Goal: Download file/media

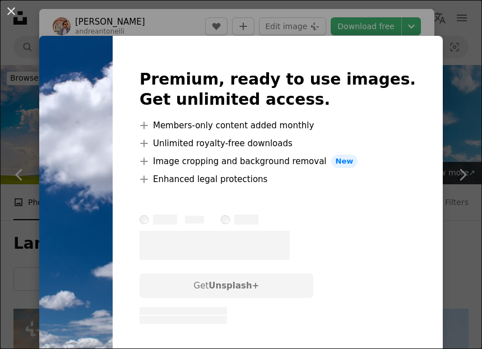
scroll to position [2294, 0]
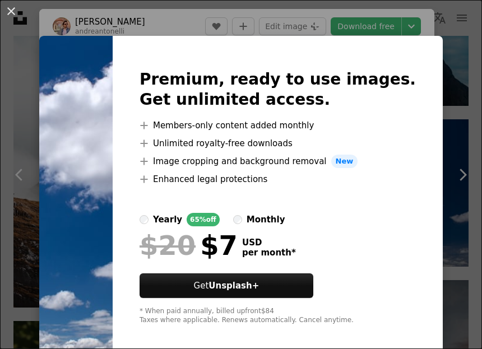
click at [113, 178] on img at bounding box center [75, 197] width 73 height 323
click at [18, 15] on button "An X shape" at bounding box center [10, 10] width 13 height 13
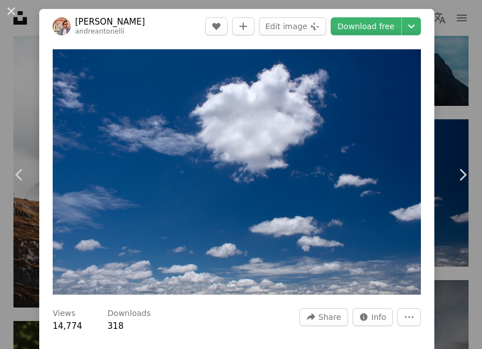
click at [387, 25] on link "Download free" at bounding box center [365, 26] width 71 height 18
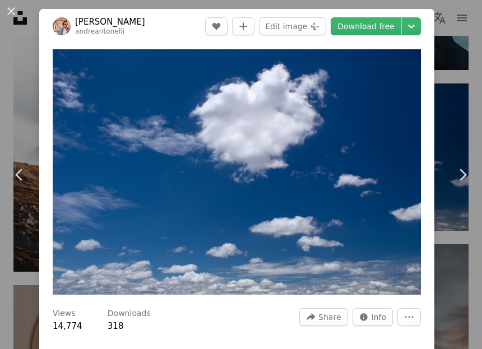
scroll to position [3269, 0]
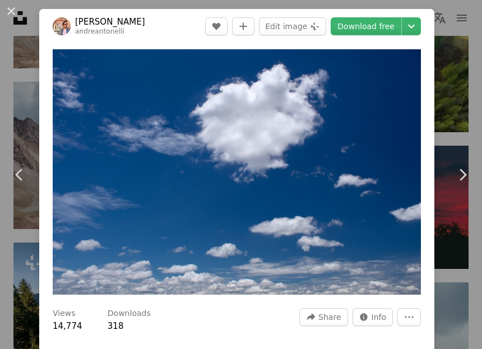
click at [18, 11] on button "An X shape" at bounding box center [10, 10] width 13 height 13
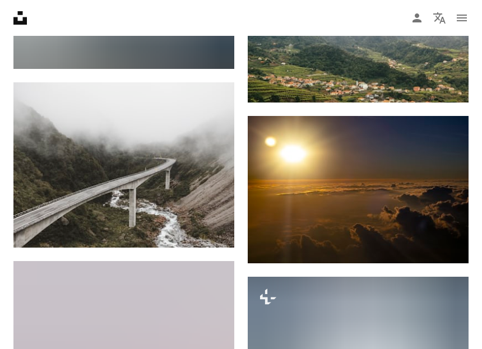
scroll to position [5637, 0]
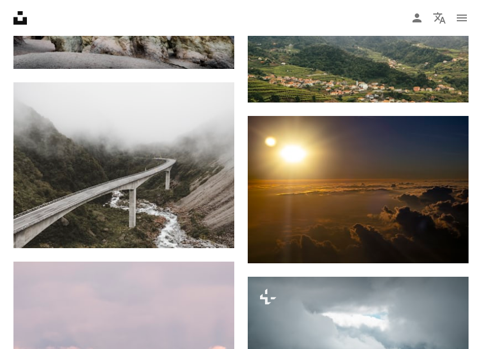
click at [416, 194] on img at bounding box center [358, 189] width 221 height 147
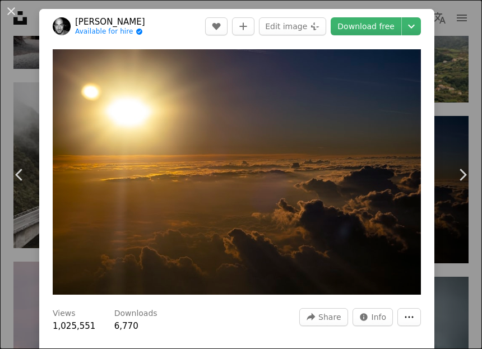
click at [421, 325] on button "More Actions" at bounding box center [409, 317] width 24 height 18
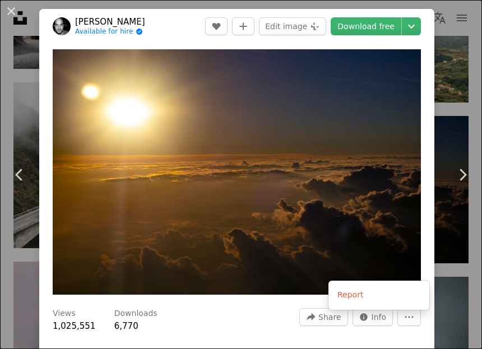
click at [400, 348] on dialog "An X shape Chevron left Chevron right [PERSON_NAME] Available for hire A checkm…" at bounding box center [241, 174] width 482 height 349
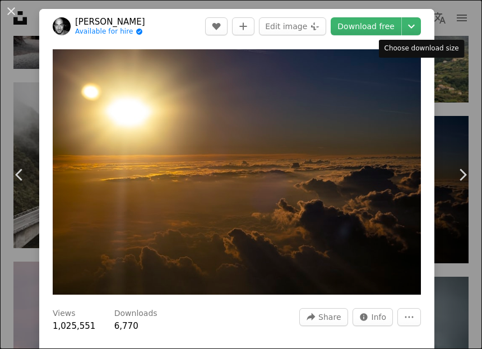
click at [445, 48] on div "Choose download size" at bounding box center [422, 49] width 86 height 18
click at [420, 22] on icon "Chevron down" at bounding box center [411, 26] width 18 height 13
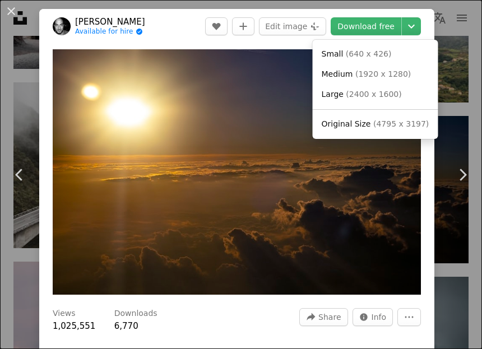
click at [179, 31] on dialog "An X shape Chevron left Chevron right [PERSON_NAME] Available for hire A checkm…" at bounding box center [241, 174] width 482 height 349
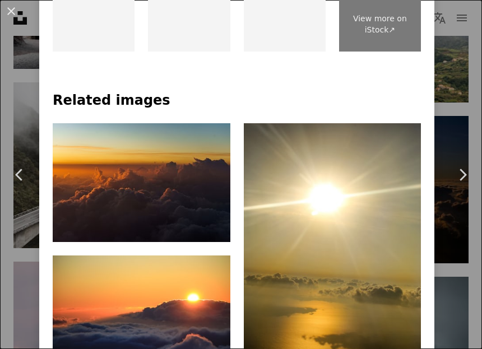
scroll to position [606, 0]
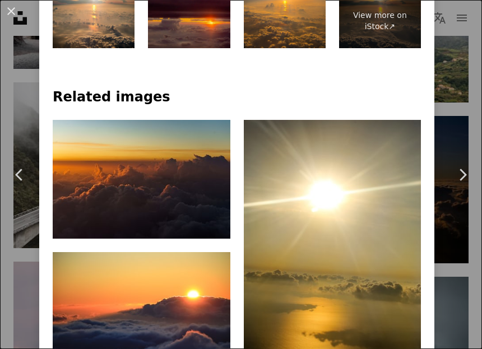
click at [184, 301] on img at bounding box center [142, 311] width 178 height 118
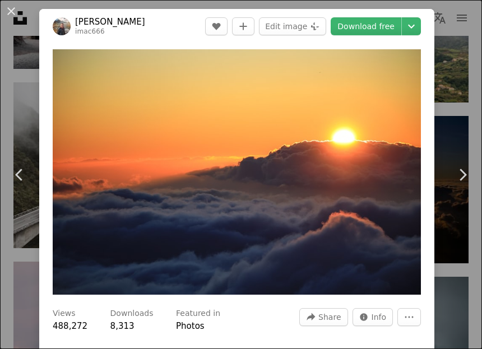
click at [420, 29] on icon "Chevron down" at bounding box center [411, 26] width 18 height 13
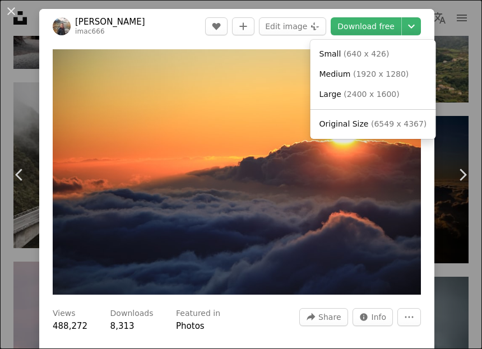
click at [336, 222] on dialog "An X shape Chevron left Chevron right [PERSON_NAME] imac666 A heart A plus sign…" at bounding box center [241, 174] width 482 height 349
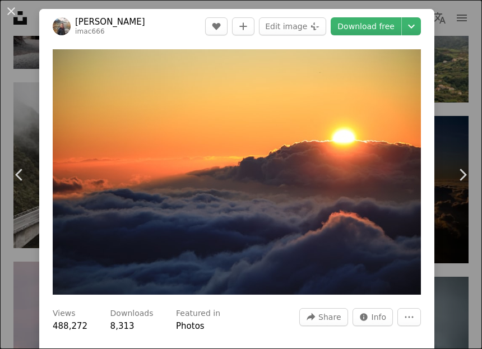
click at [15, 18] on button "An X shape" at bounding box center [10, 10] width 13 height 13
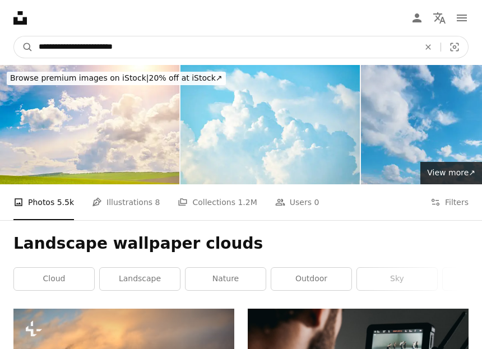
click at [177, 50] on input "**********" at bounding box center [224, 46] width 383 height 21
type input "**********"
click at [24, 47] on button "A magnifying glass" at bounding box center [23, 46] width 19 height 21
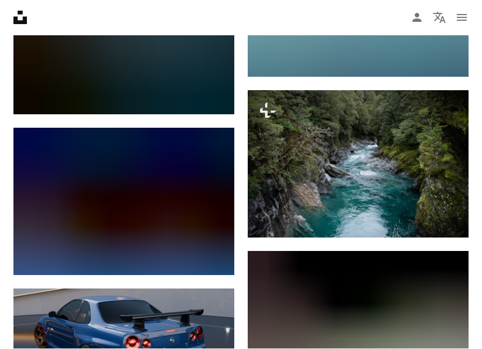
scroll to position [10392, 0]
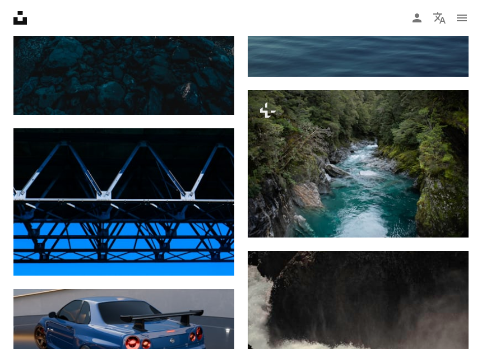
click at [188, 218] on img at bounding box center [123, 201] width 221 height 147
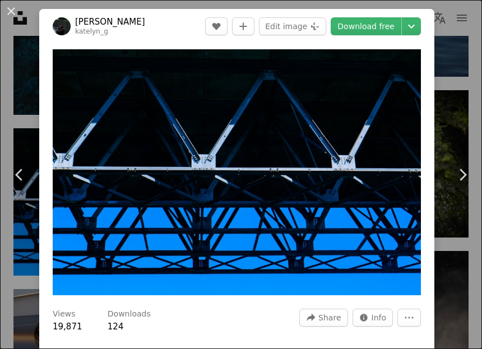
click at [18, 13] on button "An X shape" at bounding box center [10, 10] width 13 height 13
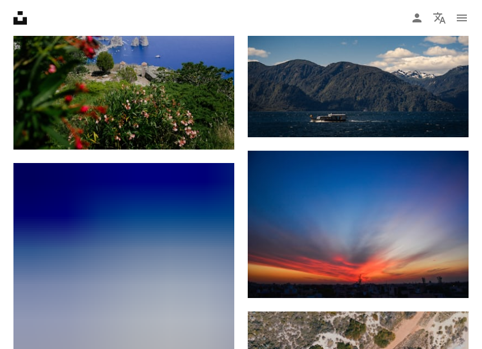
scroll to position [12275, 0]
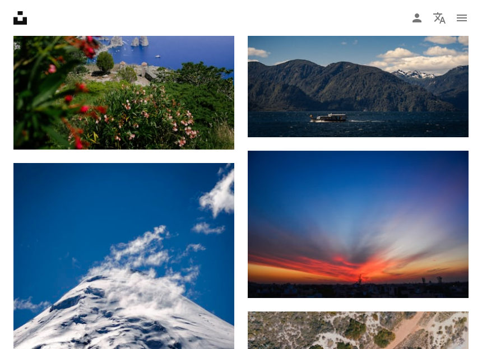
click at [426, 227] on img at bounding box center [358, 224] width 221 height 147
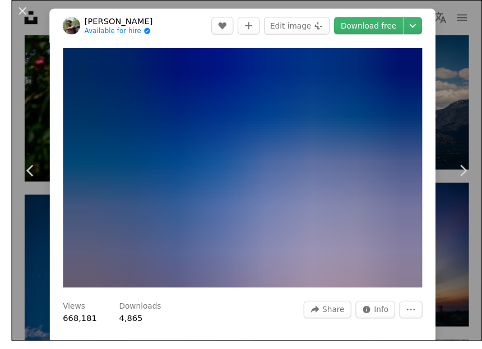
scroll to position [12245, 0]
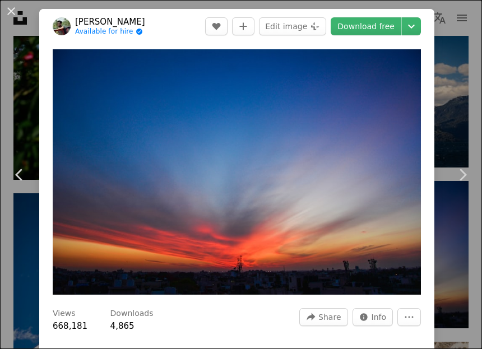
click at [368, 196] on img "Zoom in on this image" at bounding box center [237, 171] width 368 height 245
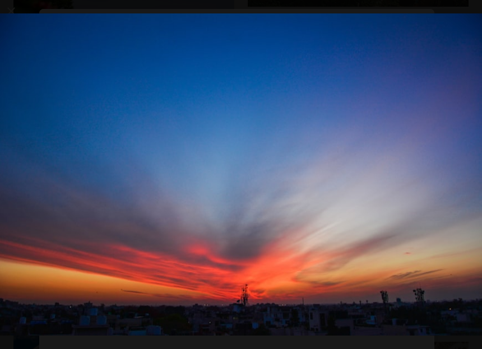
click at [419, 169] on img "Zoom out on this image" at bounding box center [240, 174] width 483 height 322
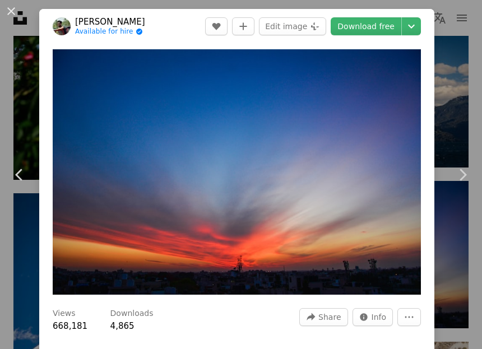
click at [413, 68] on img "Zoom in on this image" at bounding box center [237, 171] width 368 height 245
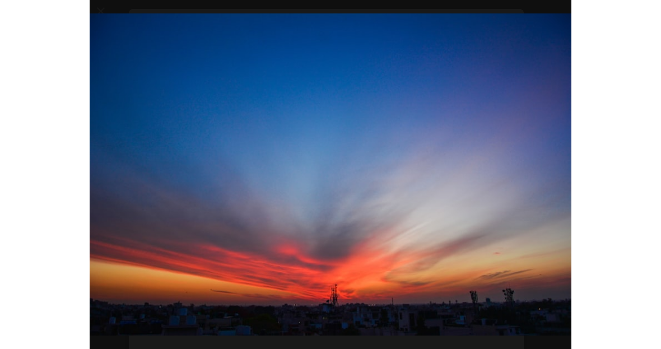
scroll to position [8650, 0]
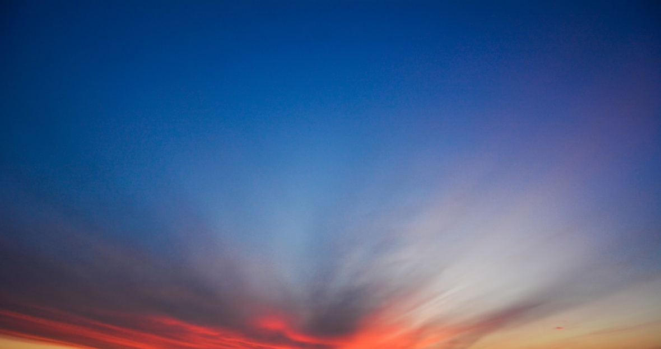
click at [481, 93] on img "Zoom out on this image" at bounding box center [330, 219] width 662 height 441
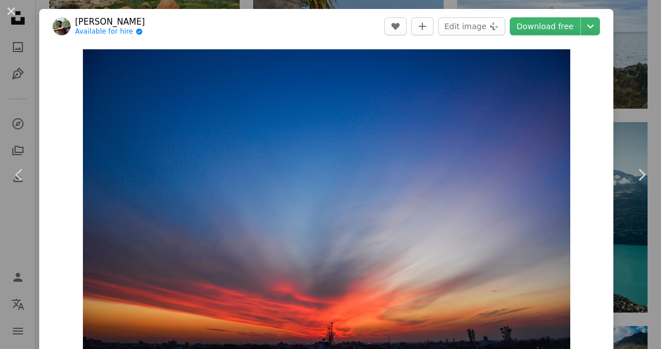
click at [18, 16] on button "An X shape" at bounding box center [10, 10] width 13 height 13
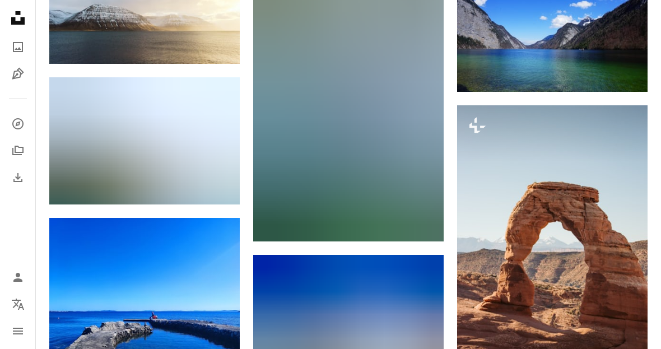
scroll to position [12184, 0]
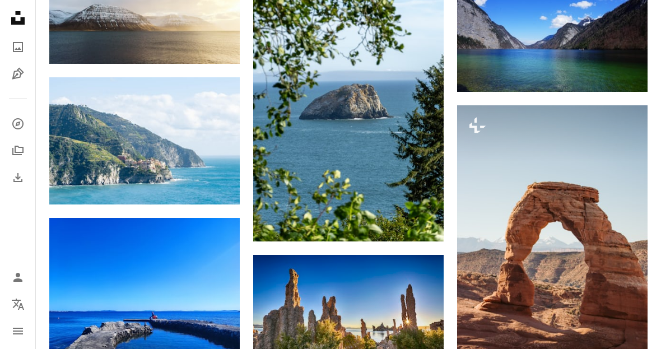
click at [211, 285] on img at bounding box center [144, 289] width 190 height 143
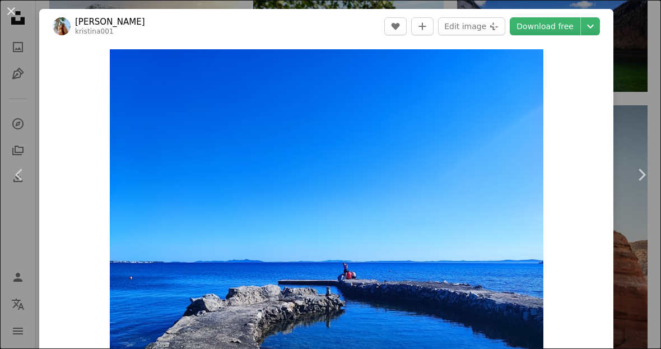
click at [16, 10] on button "An X shape" at bounding box center [10, 10] width 13 height 13
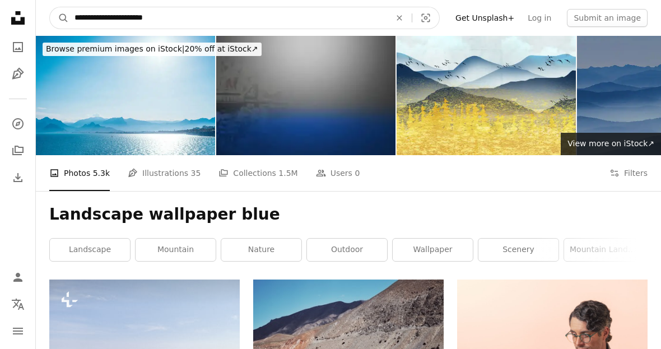
click at [203, 19] on input "**********" at bounding box center [228, 17] width 318 height 21
type input "**********"
click at [59, 18] on button "A magnifying glass" at bounding box center [59, 17] width 19 height 21
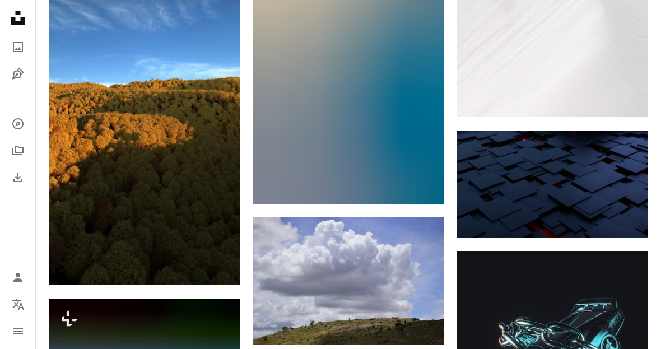
scroll to position [1293, 0]
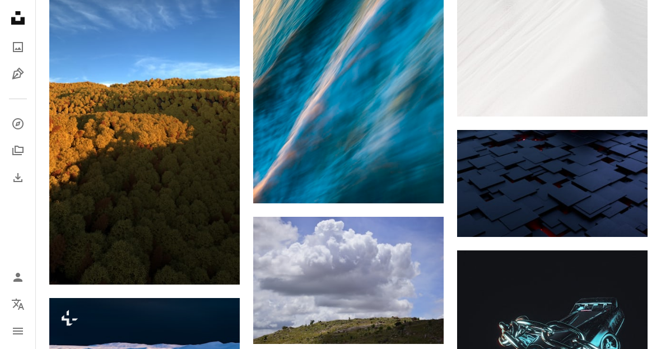
click at [481, 195] on img at bounding box center [552, 183] width 190 height 107
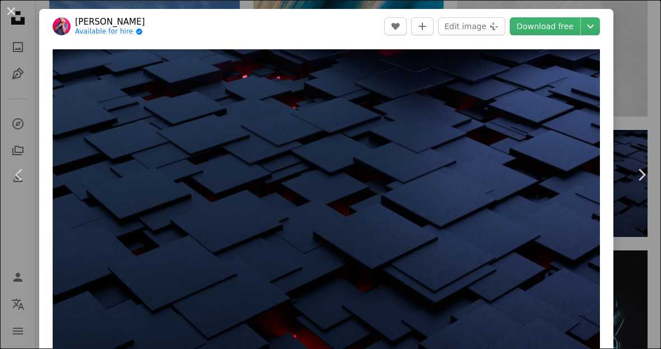
click at [18, 12] on button "An X shape" at bounding box center [10, 10] width 13 height 13
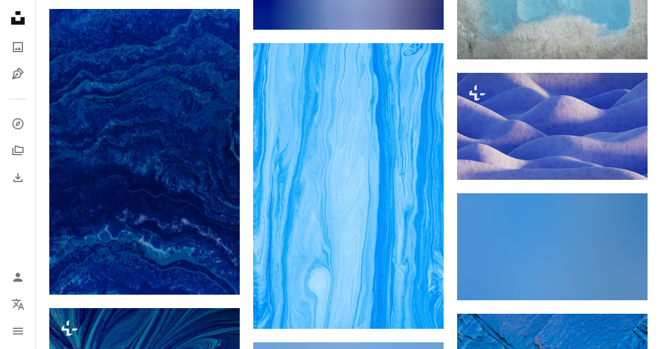
scroll to position [6660, 0]
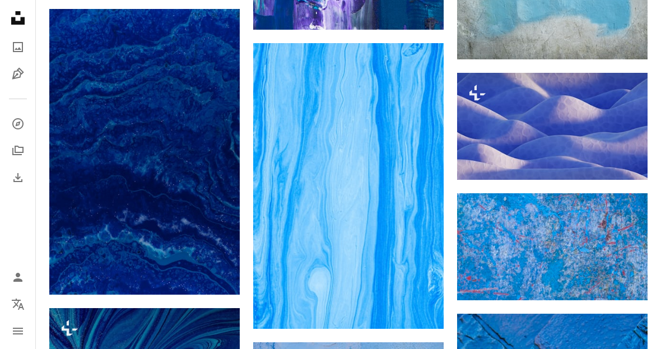
click at [481, 128] on img at bounding box center [552, 126] width 190 height 107
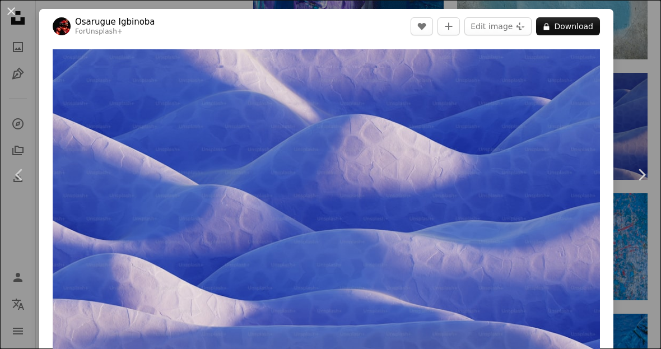
click at [17, 11] on button "An X shape" at bounding box center [10, 10] width 13 height 13
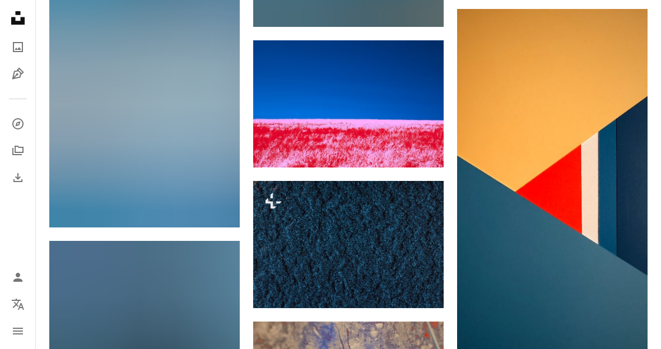
scroll to position [8025, 0]
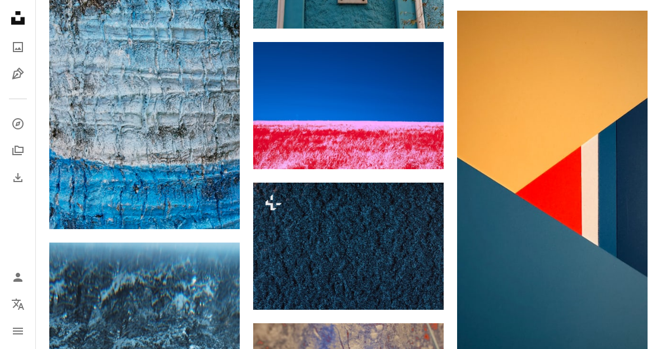
click at [481, 175] on img at bounding box center [552, 189] width 190 height 356
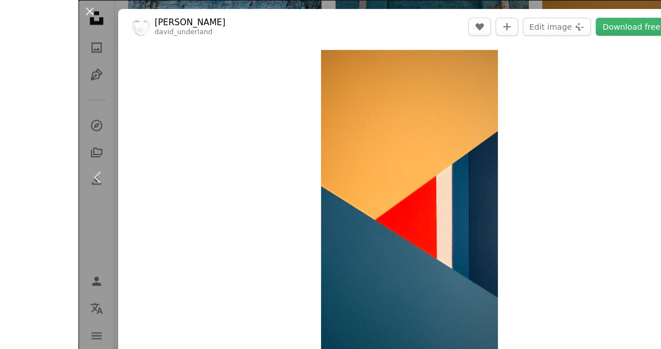
scroll to position [8037, 0]
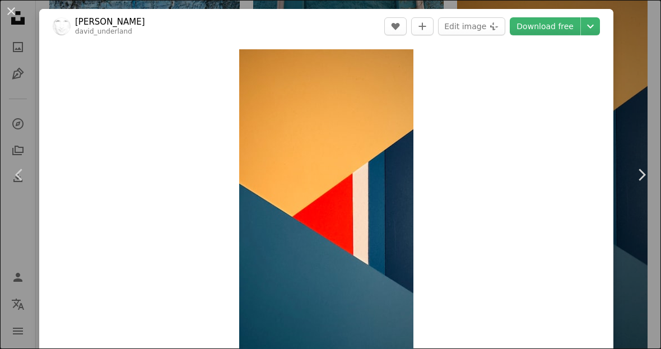
click at [18, 10] on button "An X shape" at bounding box center [10, 10] width 13 height 13
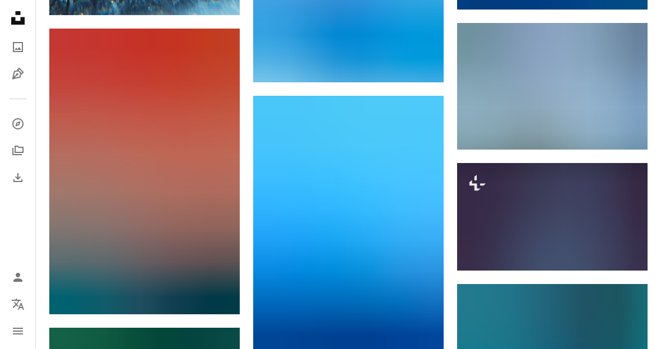
scroll to position [8539, 0]
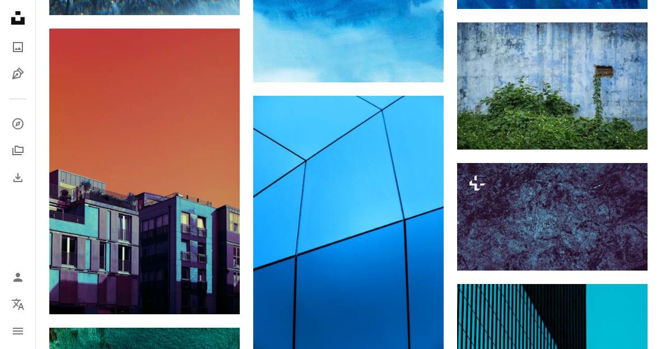
click at [417, 256] on img at bounding box center [348, 223] width 190 height 254
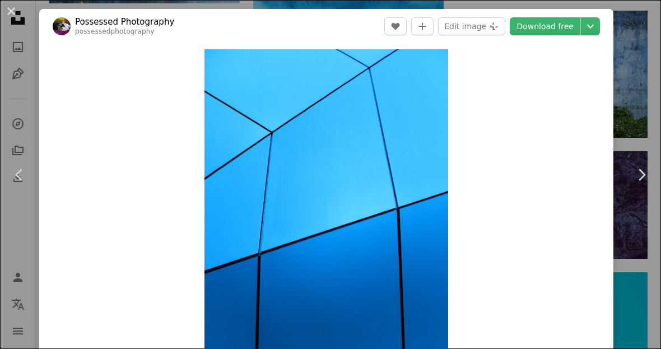
scroll to position [9984, 0]
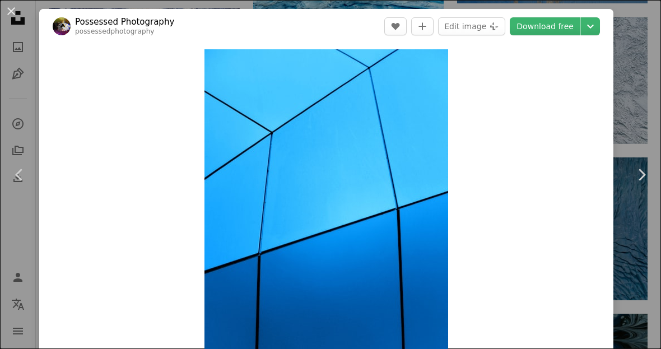
click at [14, 6] on button "An X shape" at bounding box center [10, 10] width 13 height 13
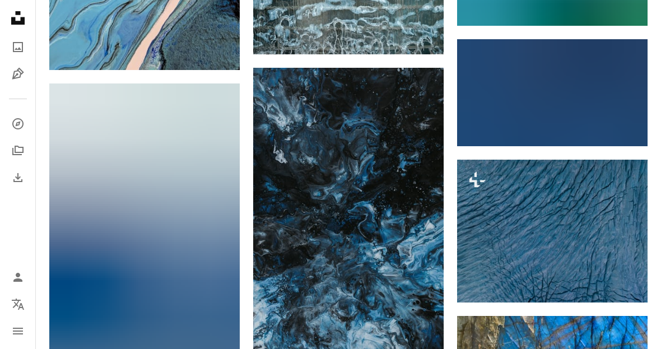
scroll to position [11377, 0]
